Goal: Navigation & Orientation: Find specific page/section

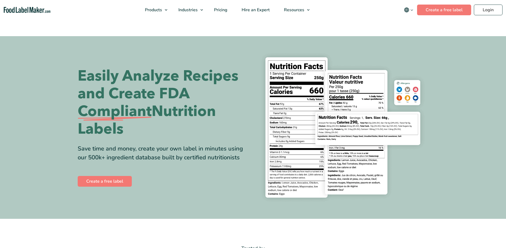
click at [413, 11] on icon "main navigation" at bounding box center [412, 10] width 4 height 4
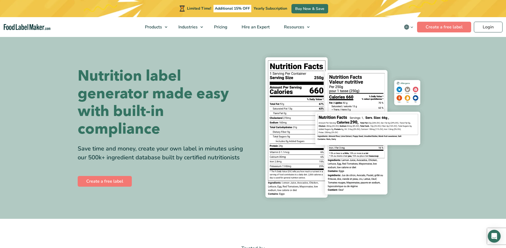
click at [411, 26] on icon "main navigation" at bounding box center [412, 27] width 4 height 4
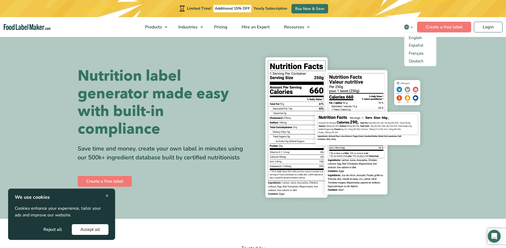
click at [108, 195] on span "×" at bounding box center [107, 195] width 3 height 7
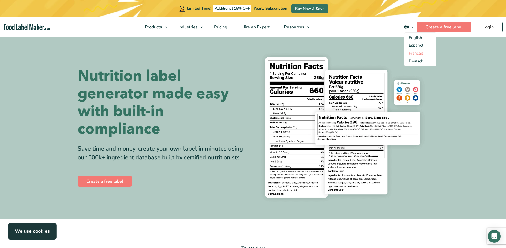
click at [420, 54] on link "Français" at bounding box center [416, 53] width 15 height 5
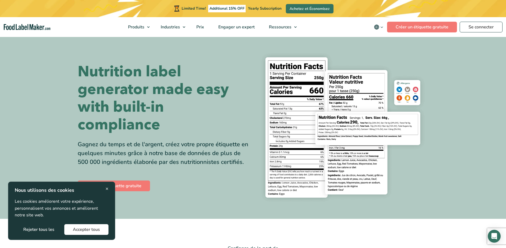
click at [108, 189] on span "×" at bounding box center [107, 188] width 3 height 7
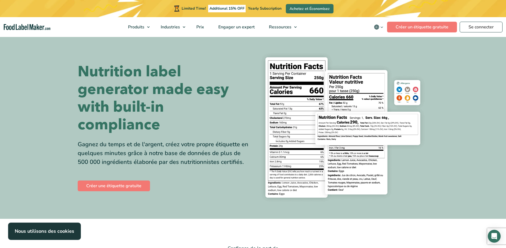
click at [377, 26] on icon "main navigation" at bounding box center [376, 27] width 5 height 5
click at [381, 39] on span "Français" at bounding box center [386, 37] width 15 height 5
click at [0, 0] on input "Français" at bounding box center [0, 0] width 0 height 0
click at [318, 46] on section "Nutrition label generator made easy with built-in compliance Gagnez du temps et…" at bounding box center [253, 127] width 506 height 183
click at [441, 52] on section "Nutrition label generator made easy with built-in compliance Gagnez du temps et…" at bounding box center [253, 127] width 506 height 183
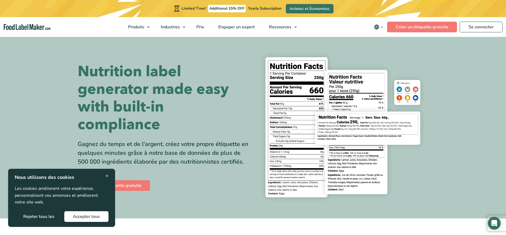
click at [377, 28] on icon "main navigation" at bounding box center [376, 27] width 5 height 5
